Goal: Book appointment/travel/reservation

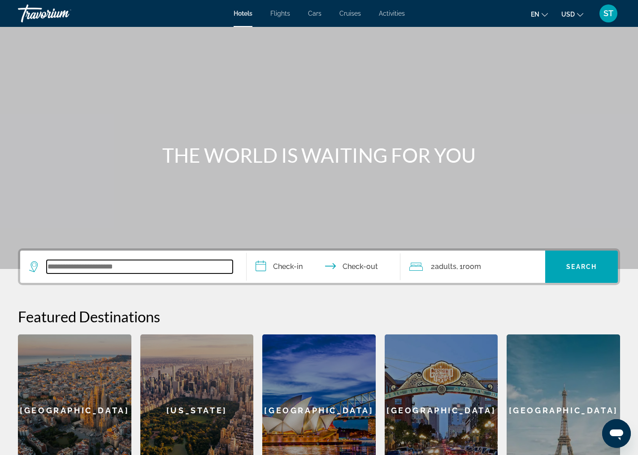
click at [127, 269] on input "Search widget" at bounding box center [140, 266] width 186 height 13
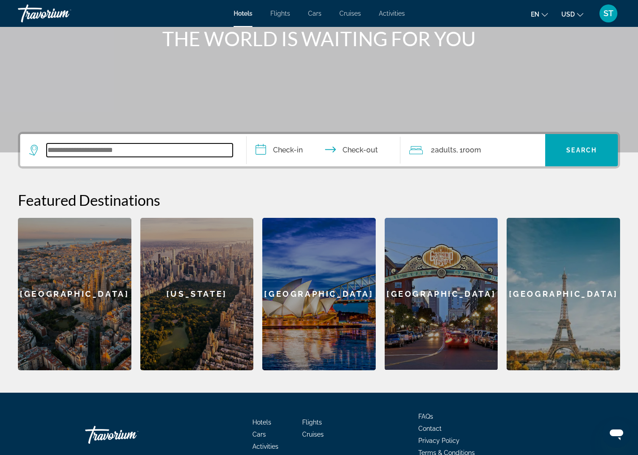
scroll to position [164, 0]
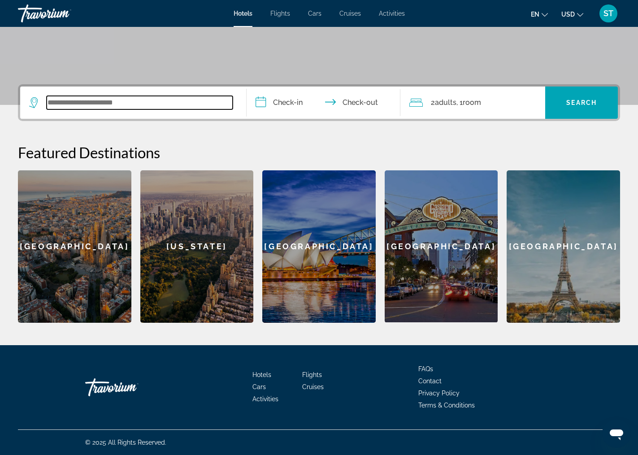
click at [122, 105] on input "Search widget" at bounding box center [140, 102] width 186 height 13
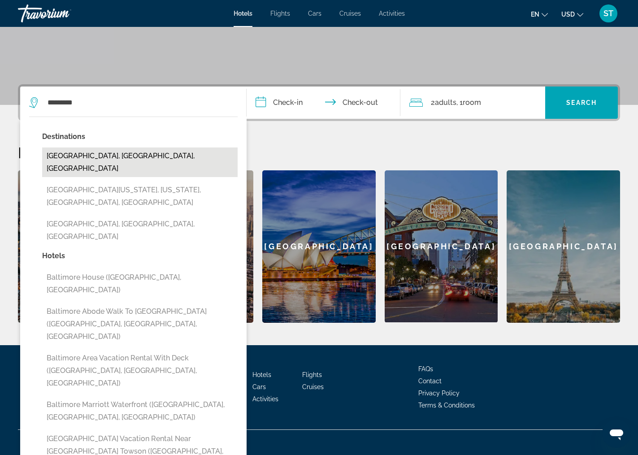
click at [101, 158] on button "[GEOGRAPHIC_DATA], [GEOGRAPHIC_DATA], [GEOGRAPHIC_DATA]" at bounding box center [140, 163] width 196 height 30
type input "**********"
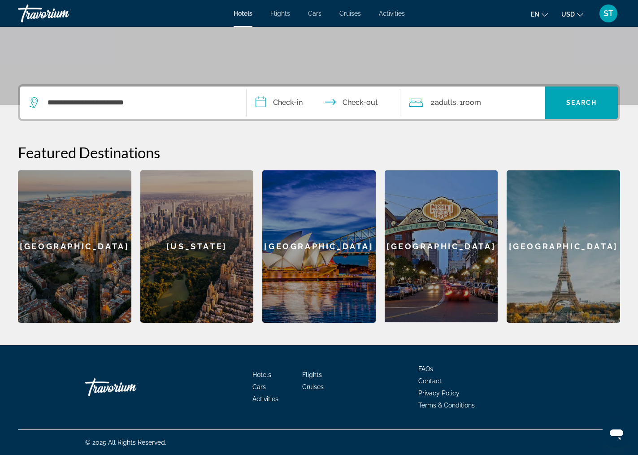
click at [289, 102] on input "**********" at bounding box center [325, 104] width 157 height 35
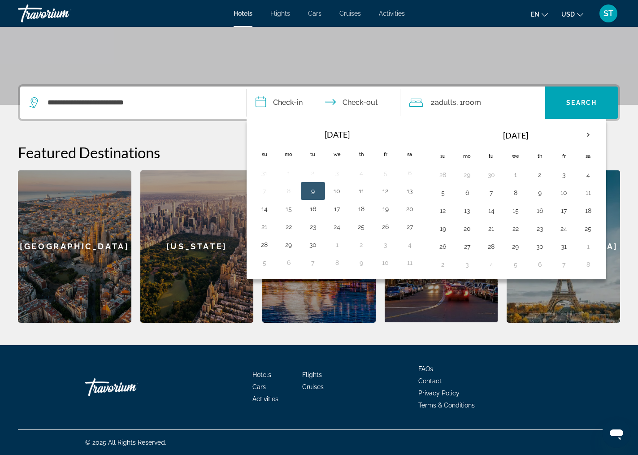
click at [315, 193] on button "9" at bounding box center [313, 191] width 14 height 13
click at [385, 191] on button "12" at bounding box center [386, 191] width 14 height 13
type input "**********"
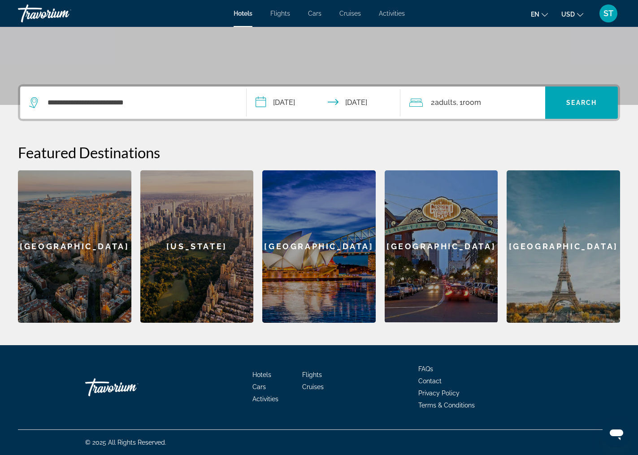
click at [494, 105] on div "2 Adult Adults , 1 Room rooms" at bounding box center [478, 102] width 136 height 13
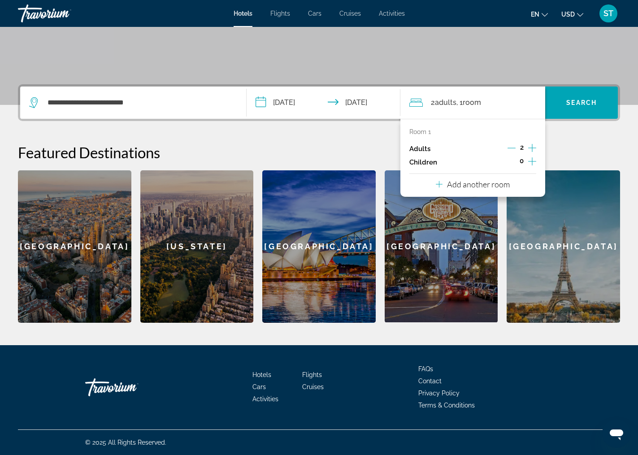
click at [530, 148] on icon "Increment adults" at bounding box center [533, 148] width 8 height 8
click at [513, 149] on icon "Decrement adults" at bounding box center [512, 148] width 8 height 8
click at [470, 185] on p "Add another room" at bounding box center [478, 184] width 63 height 10
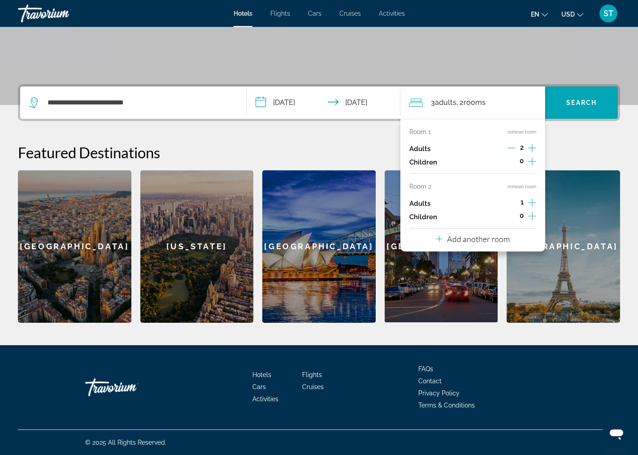
click at [531, 201] on icon "Increment adults" at bounding box center [533, 202] width 8 height 11
click at [586, 106] on span "Search widget" at bounding box center [582, 103] width 73 height 22
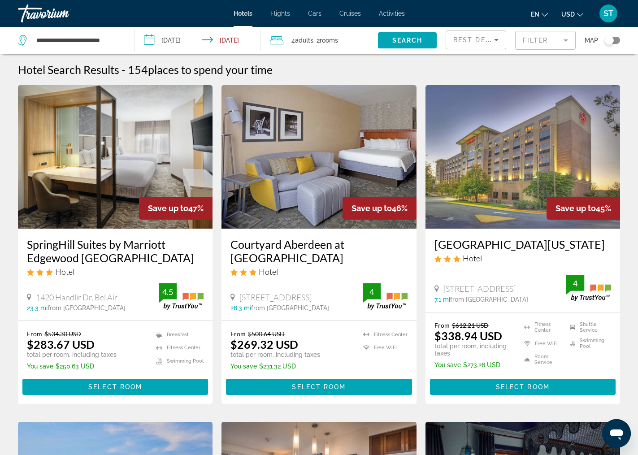
click at [57, 17] on div "Travorium" at bounding box center [63, 13] width 90 height 23
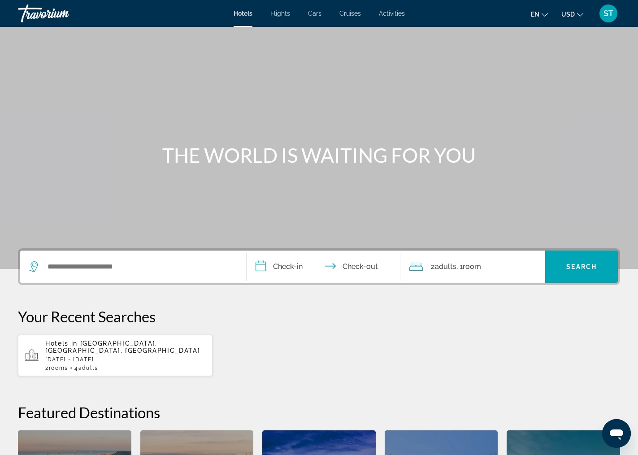
scroll to position [0, 0]
